Goal: Navigation & Orientation: Find specific page/section

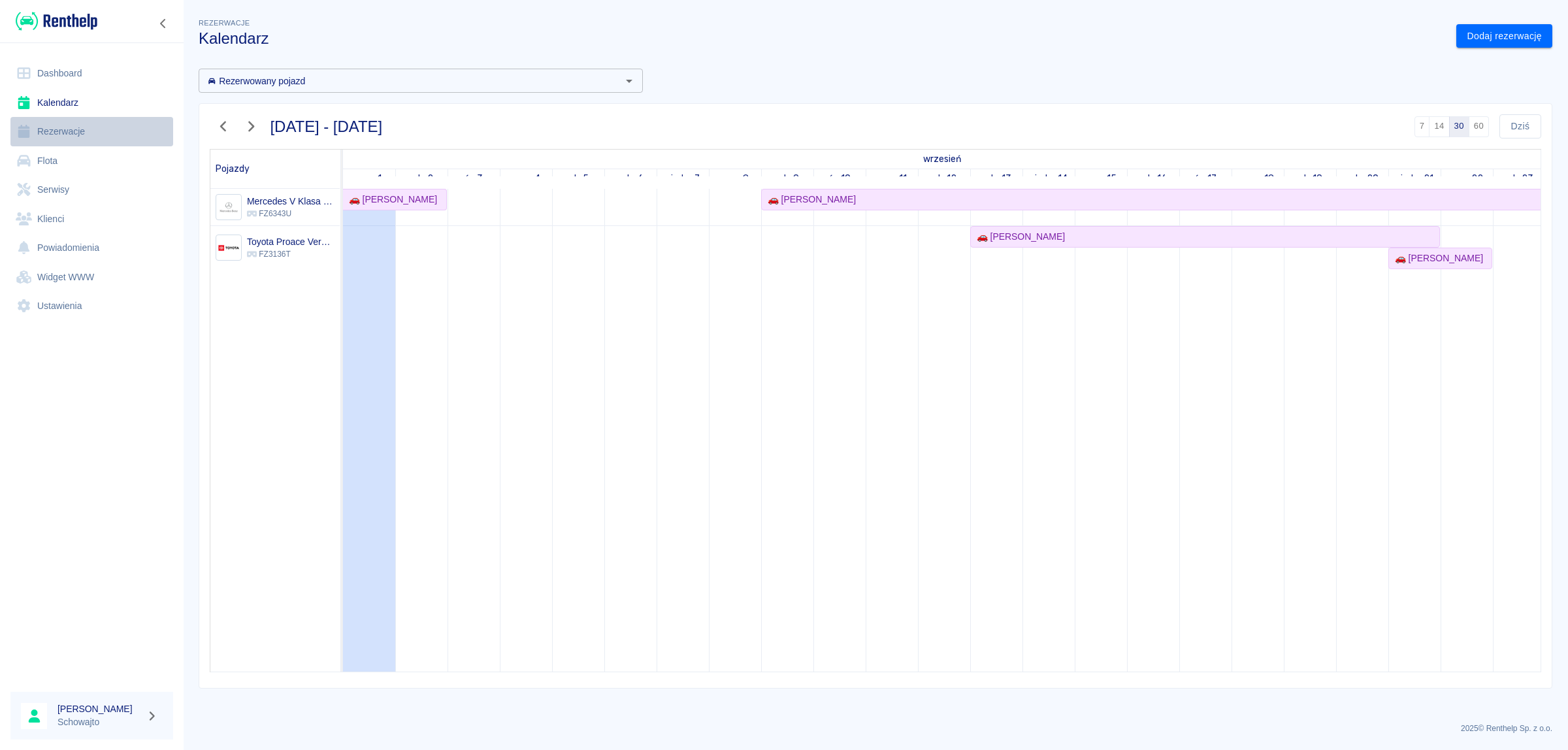
click at [67, 129] on link "Rezerwacje" at bounding box center [91, 131] width 163 height 29
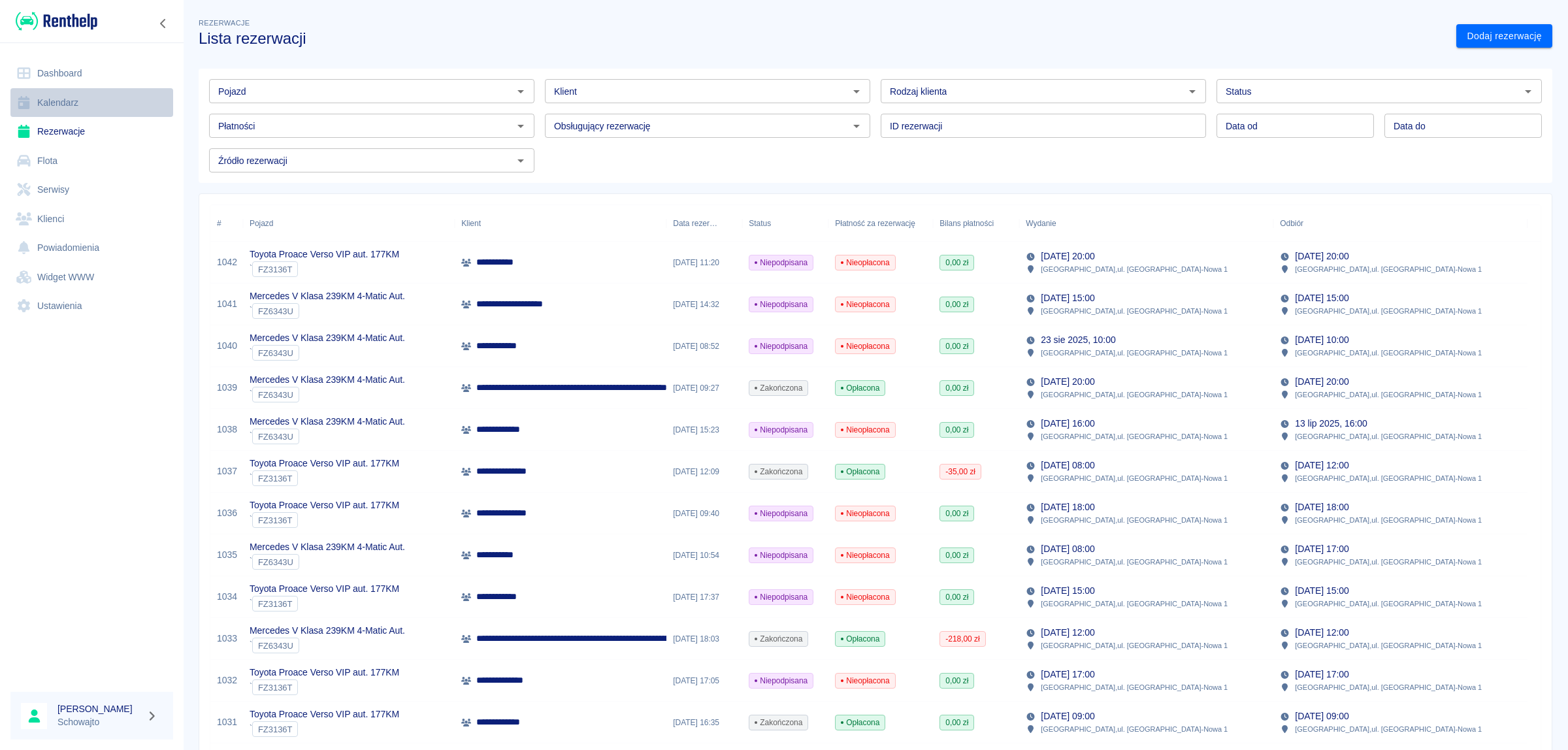
click at [59, 103] on link "Kalendarz" at bounding box center [91, 102] width 163 height 29
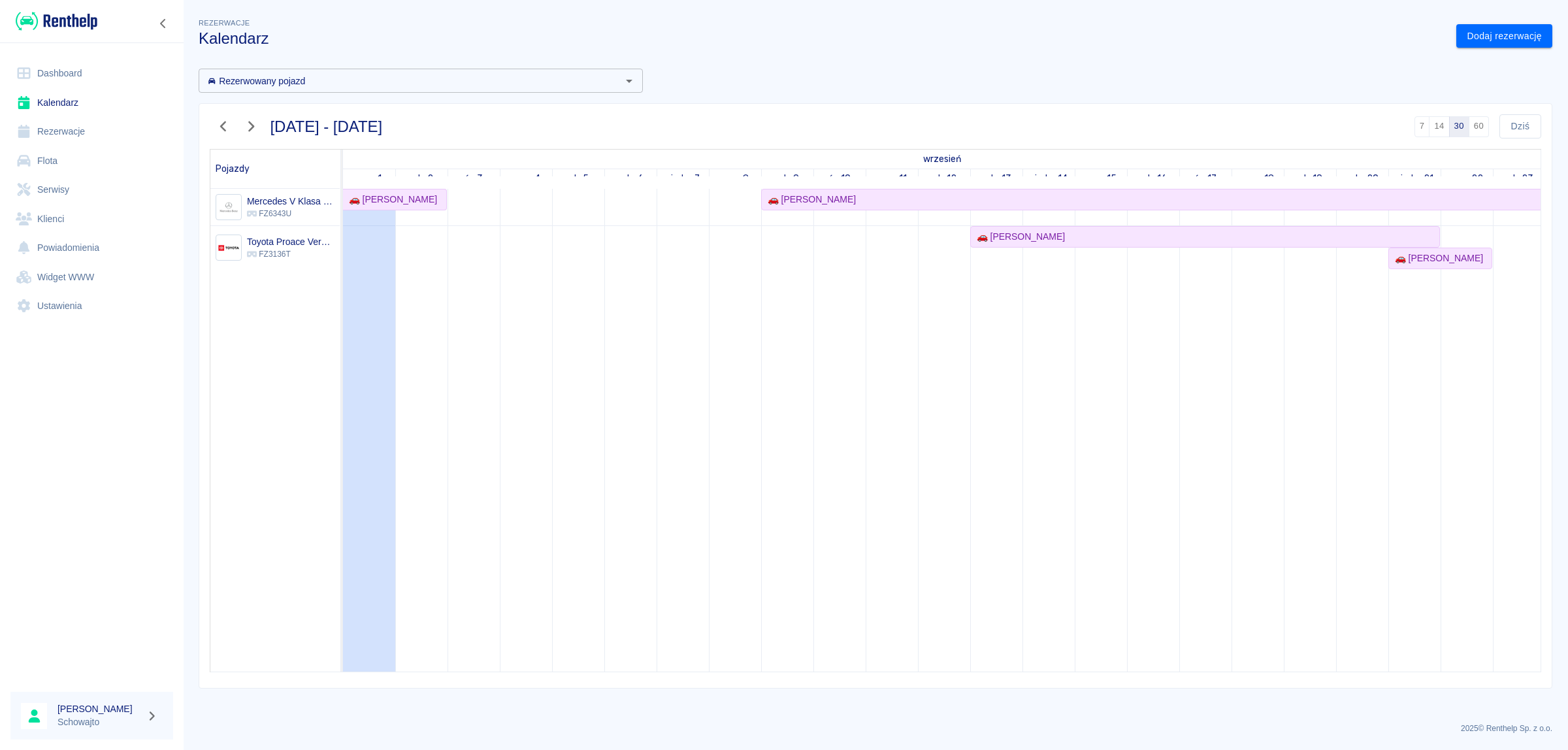
click at [70, 74] on link "Dashboard" at bounding box center [91, 73] width 163 height 29
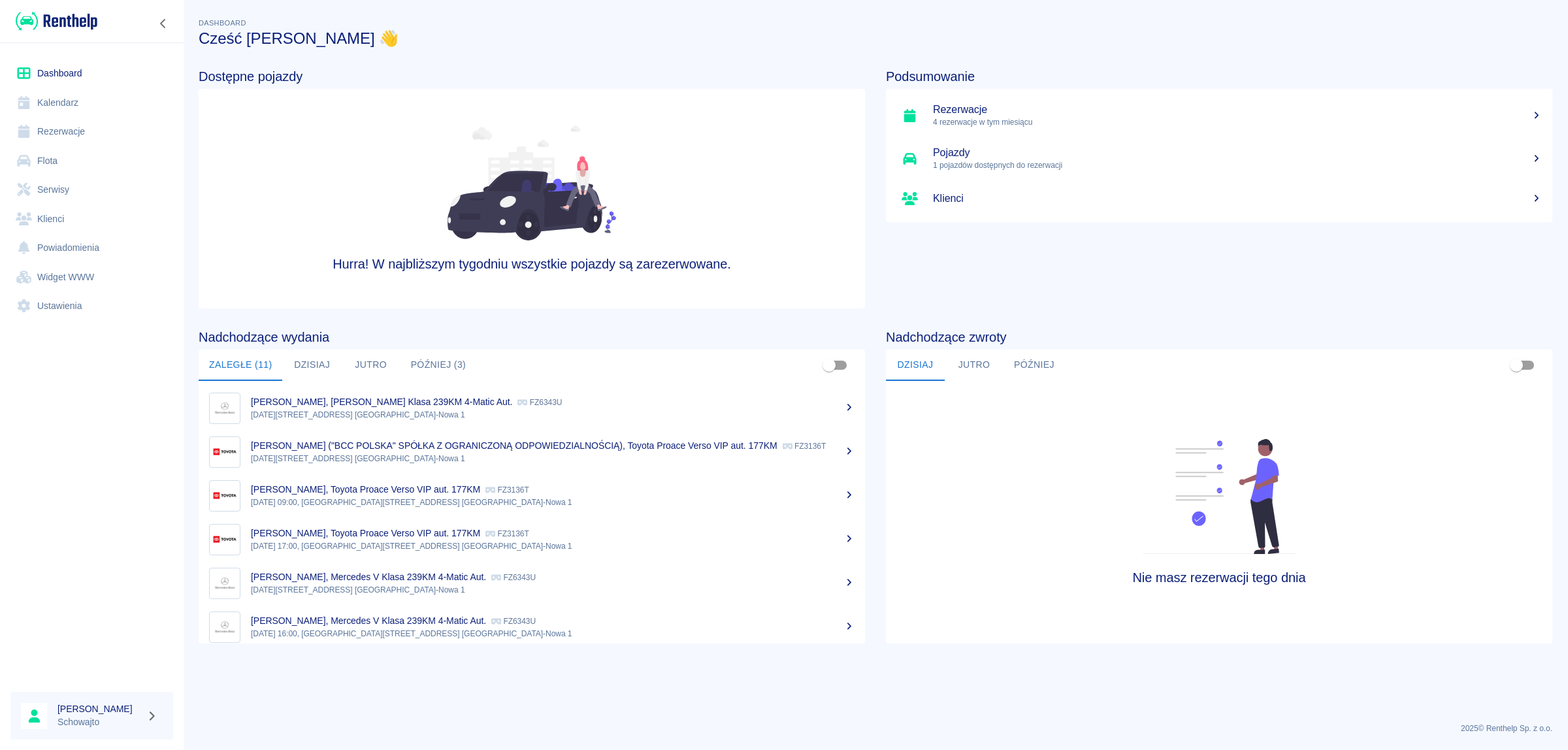
click at [76, 138] on link "Rezerwacje" at bounding box center [91, 131] width 163 height 29
